Goal: Transaction & Acquisition: Book appointment/travel/reservation

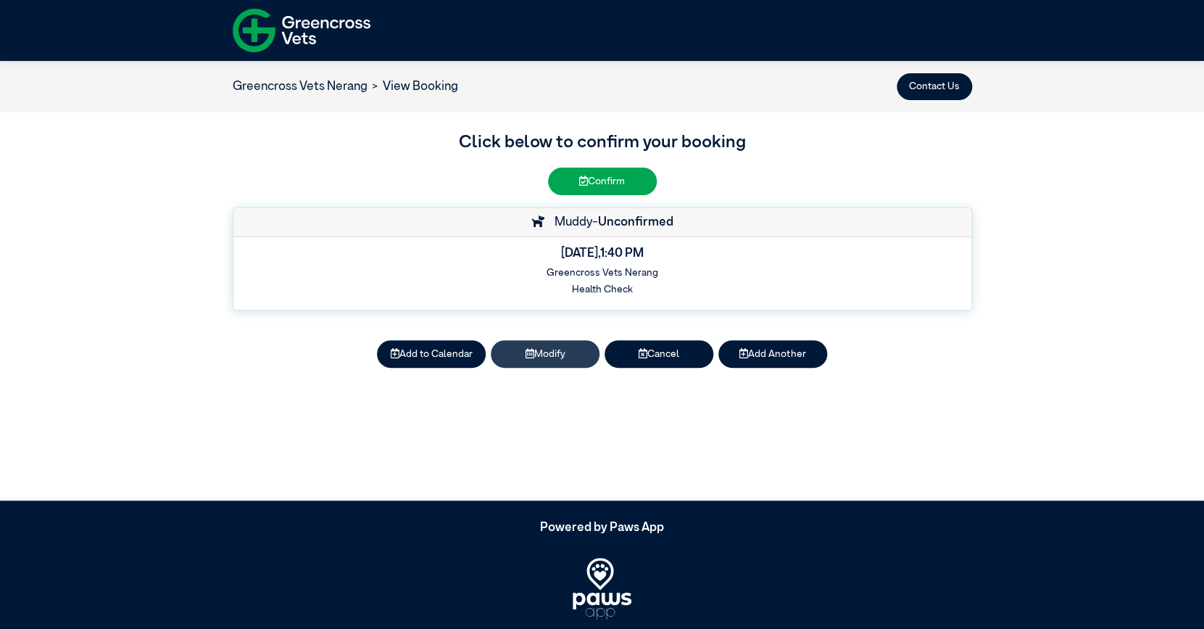
click at [551, 355] on button "Modify" at bounding box center [545, 353] width 109 height 27
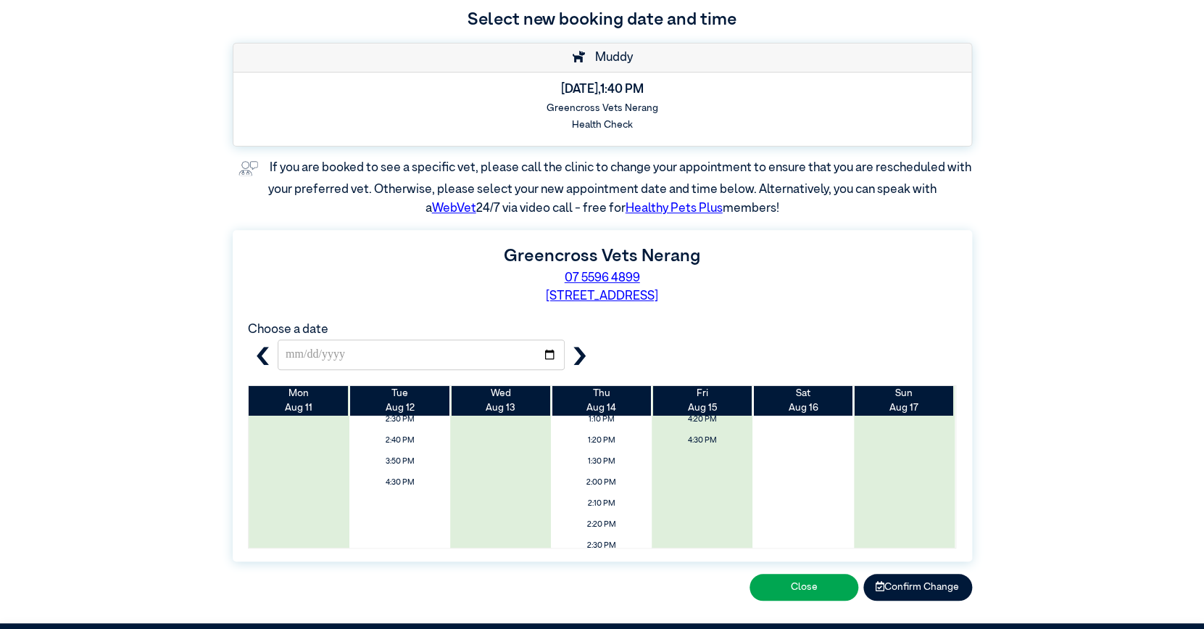
scroll to position [166, 0]
click at [578, 351] on icon "button" at bounding box center [580, 356] width 18 height 18
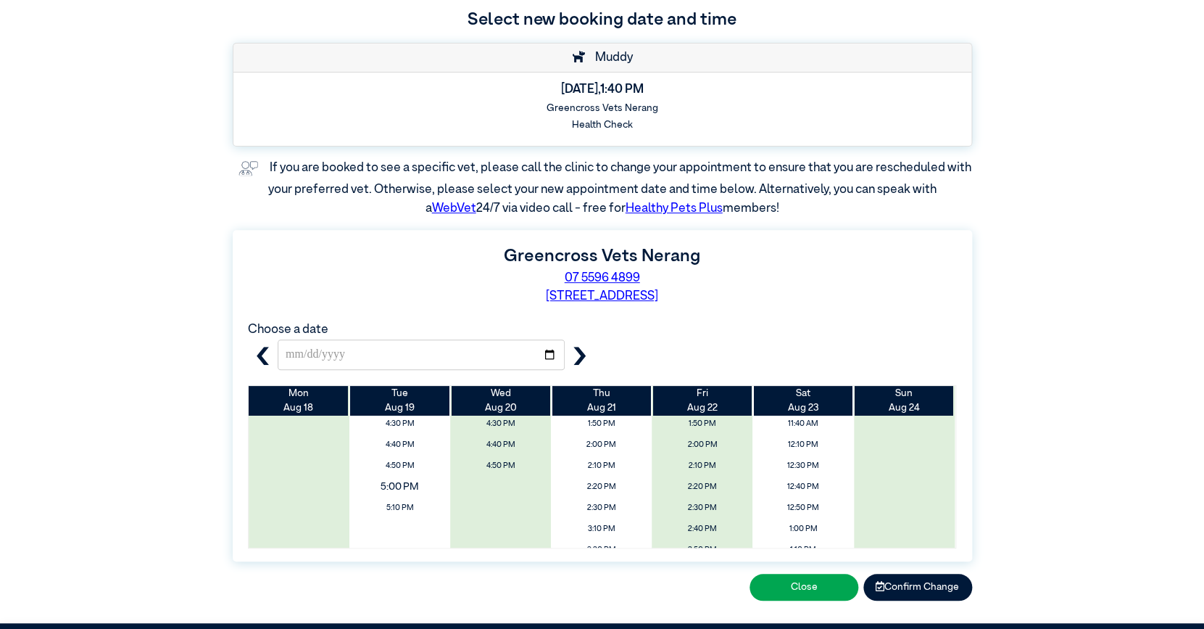
click at [410, 480] on span "5:00 PM" at bounding box center [400, 486] width 120 height 23
type input "**********"
click at [404, 486] on span "5:00 PM" at bounding box center [400, 486] width 120 height 23
click at [913, 583] on button "Confirm Change" at bounding box center [918, 587] width 109 height 27
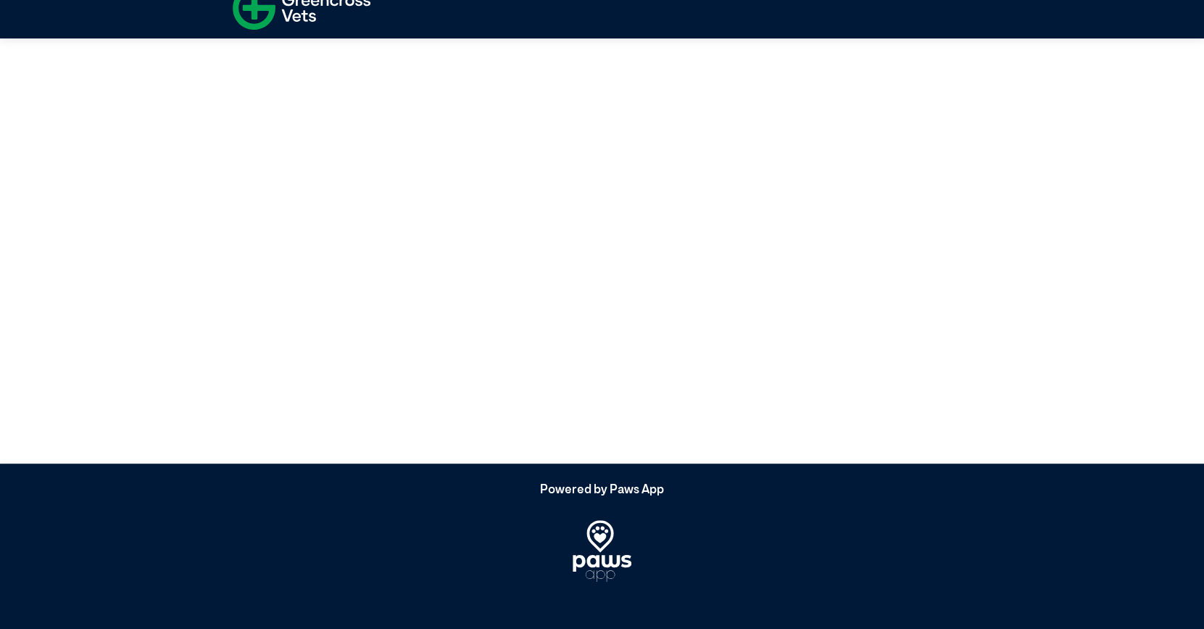
scroll to position [22, 0]
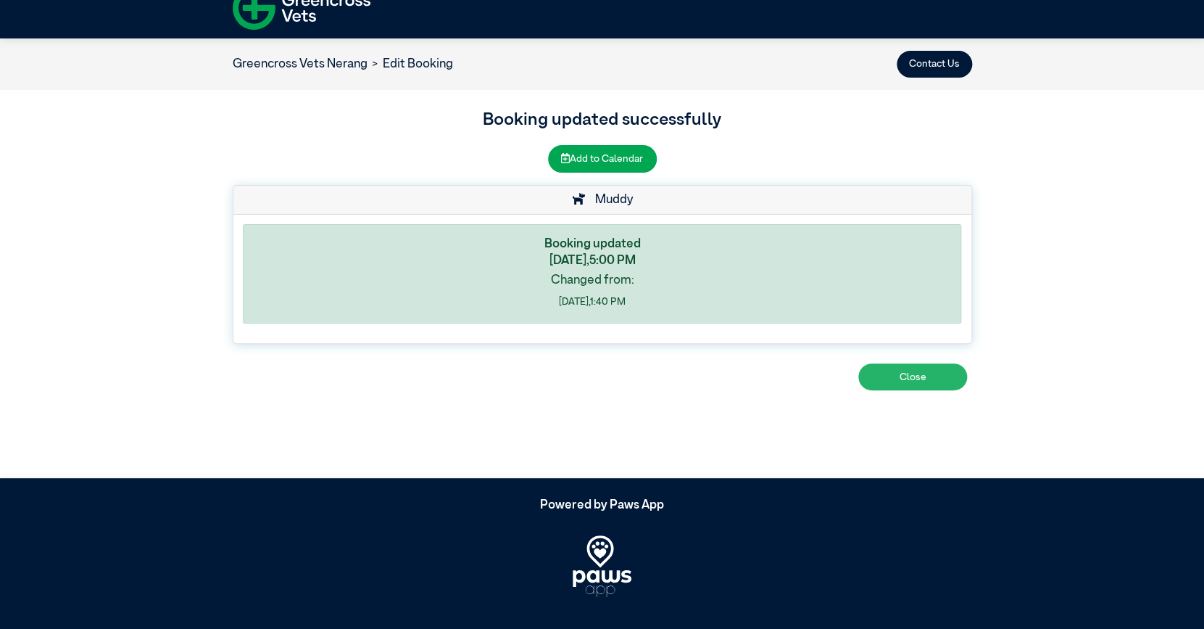
click at [872, 378] on button "Close" at bounding box center [912, 376] width 109 height 27
